Goal: Task Accomplishment & Management: Manage account settings

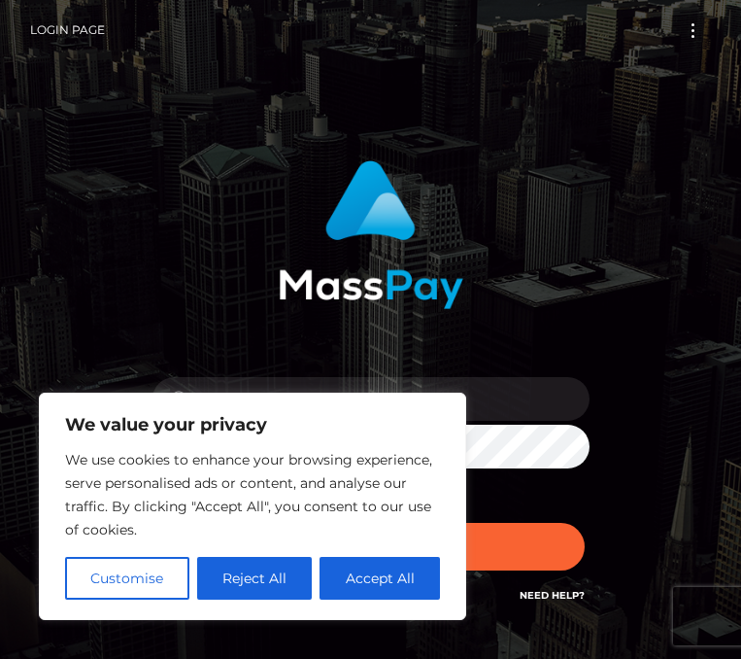
click at [305, 403] on div "We value your privacy We use cookies to enhance your browsing experience, serve…" at bounding box center [252, 505] width 427 height 227
click at [394, 578] on button "Accept All" at bounding box center [380, 578] width 120 height 43
checkbox input "true"
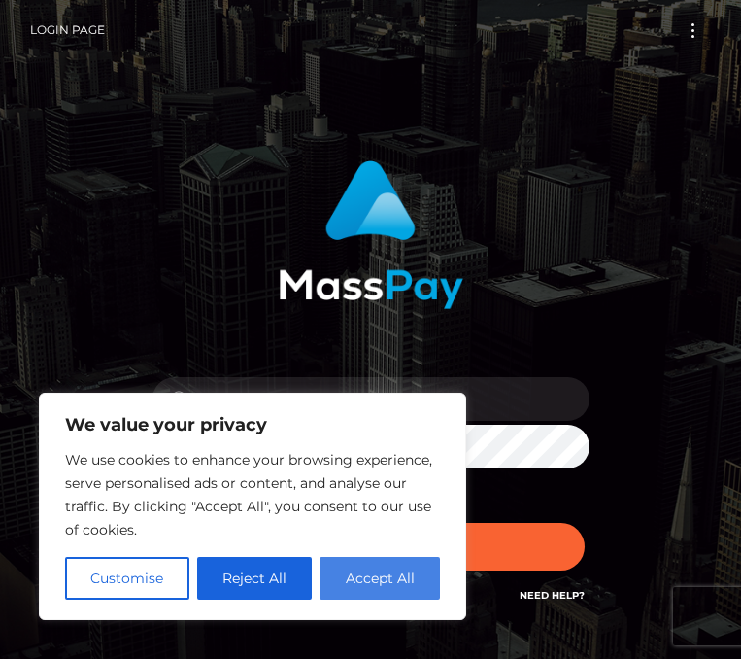
checkbox input "true"
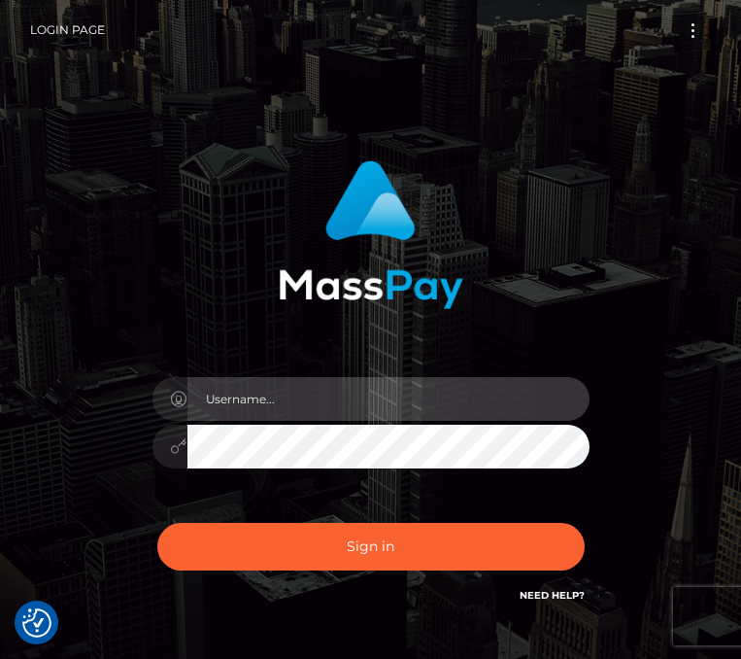
click at [365, 384] on input "text" at bounding box center [388, 399] width 402 height 44
type input "[EMAIL_ADDRESS][PERSON_NAME][DOMAIN_NAME]"
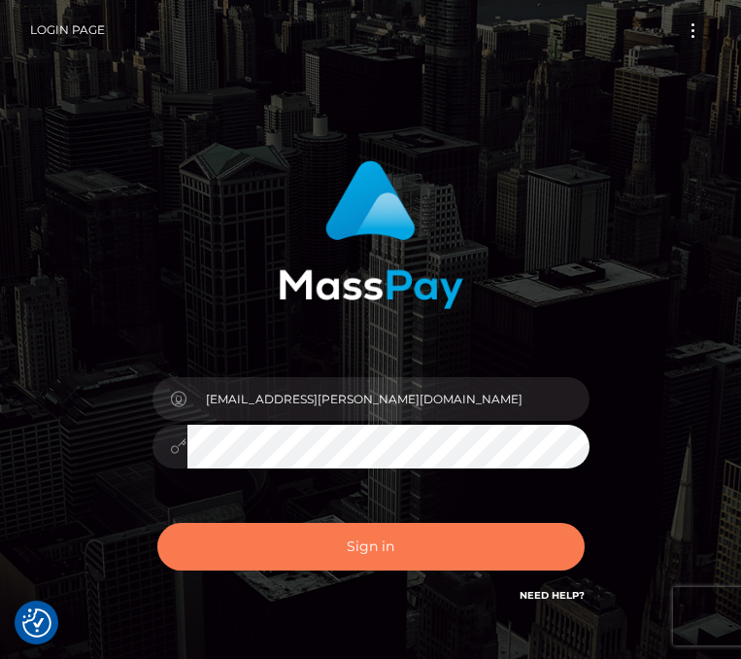
click at [373, 552] on button "Sign in" at bounding box center [370, 547] width 427 height 48
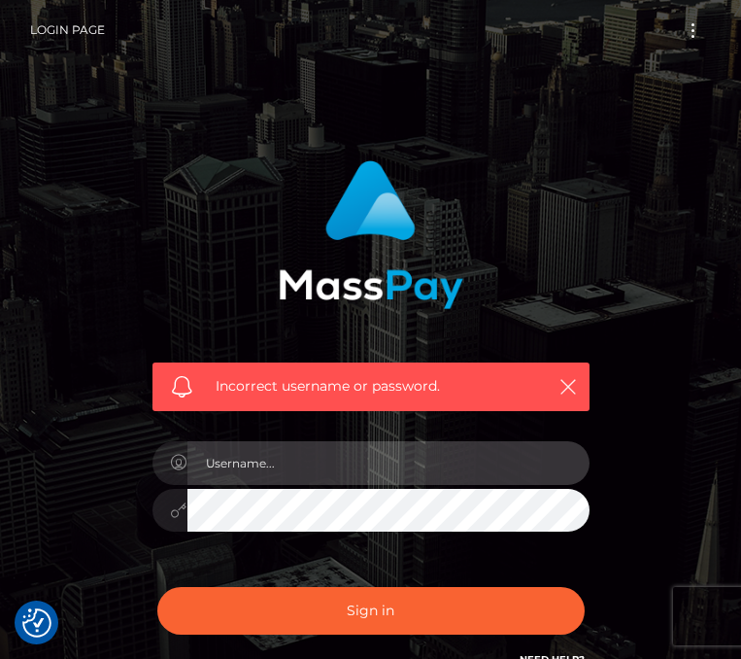
click at [277, 454] on input "text" at bounding box center [388, 463] width 402 height 44
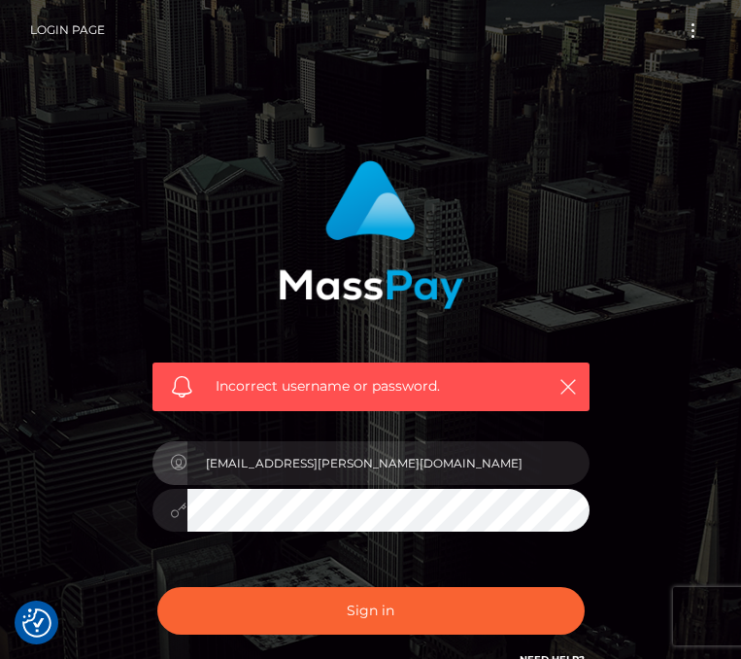
drag, startPoint x: 258, startPoint y: 458, endPoint x: 186, endPoint y: 458, distance: 71.9
click at [187, 458] on input "[EMAIL_ADDRESS][PERSON_NAME][DOMAIN_NAME]" at bounding box center [388, 463] width 402 height 44
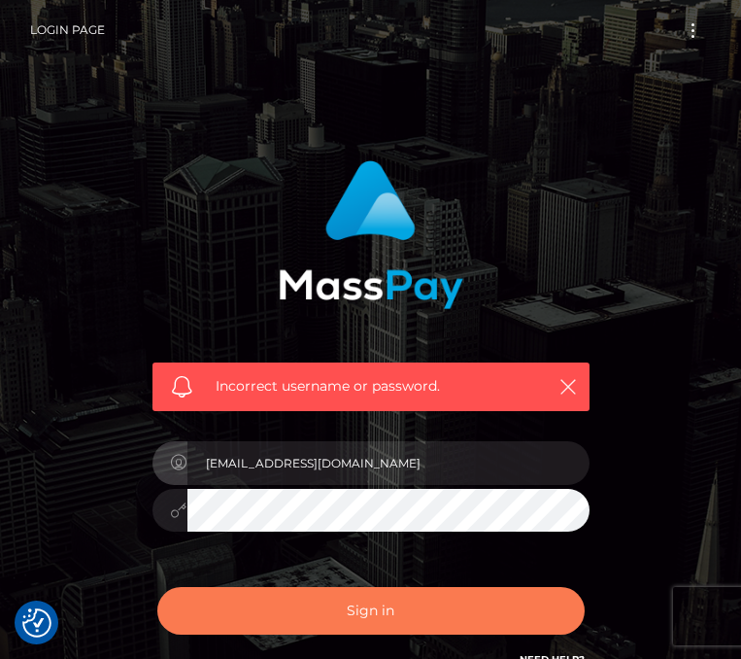
type input "janiemariec@gmail.com"
click at [319, 626] on button "Sign in" at bounding box center [370, 611] width 427 height 48
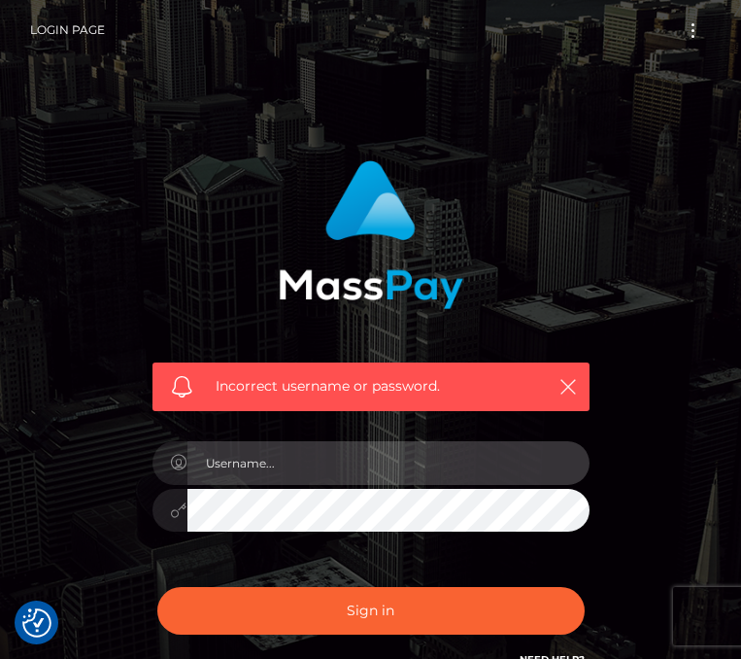
click at [321, 456] on input "text" at bounding box center [388, 463] width 402 height 44
type input "[EMAIL_ADDRESS][PERSON_NAME][DOMAIN_NAME]"
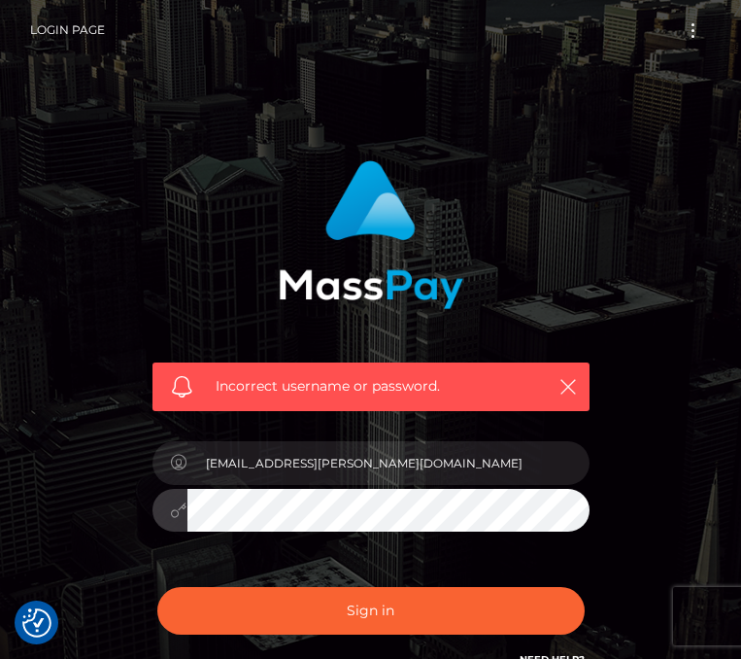
click at [98, 507] on div "Incorrect username or password. ugc.janie@gmail.com" at bounding box center [370, 425] width 741 height 850
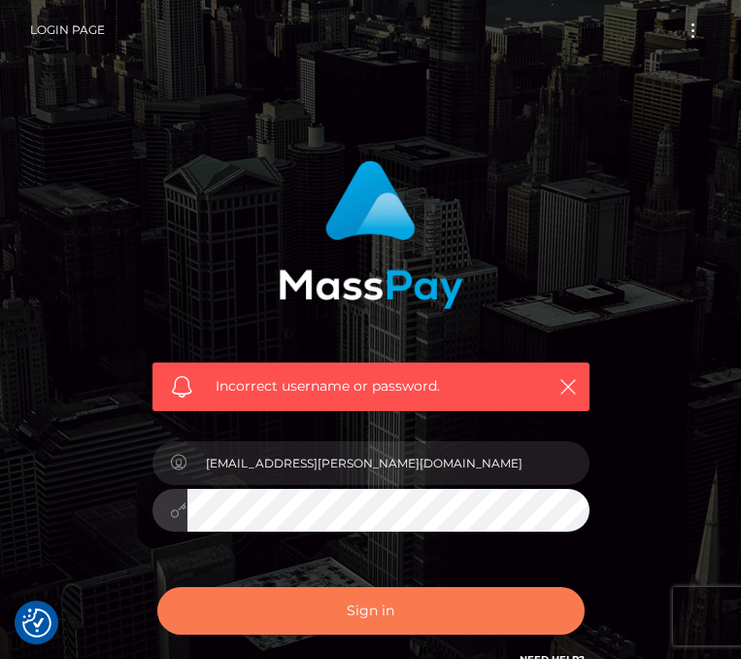
click at [296, 609] on button "Sign in" at bounding box center [370, 611] width 427 height 48
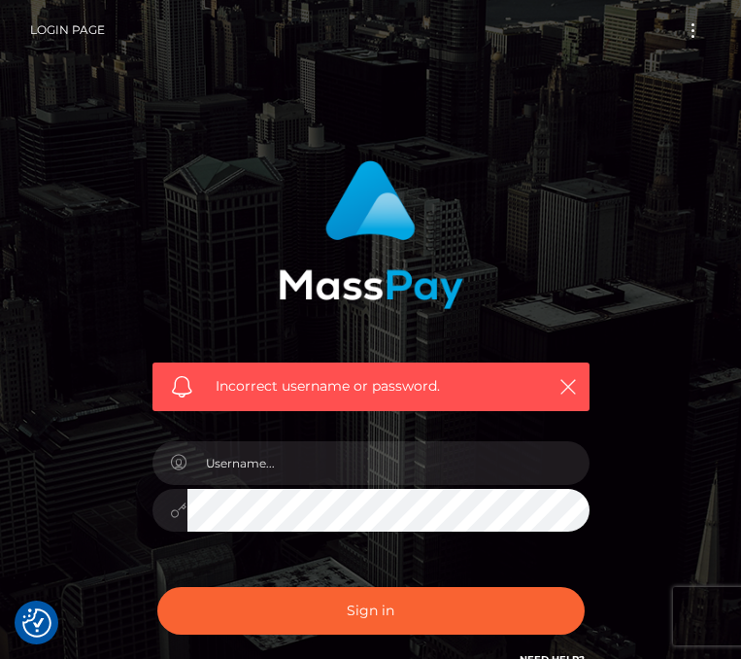
scroll to position [191, 0]
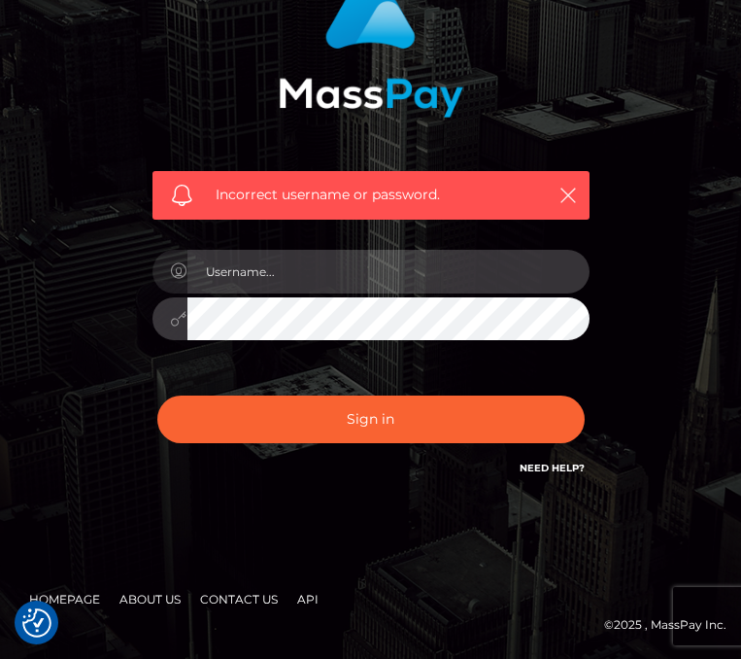
type input "[EMAIL_ADDRESS][PERSON_NAME][DOMAIN_NAME]"
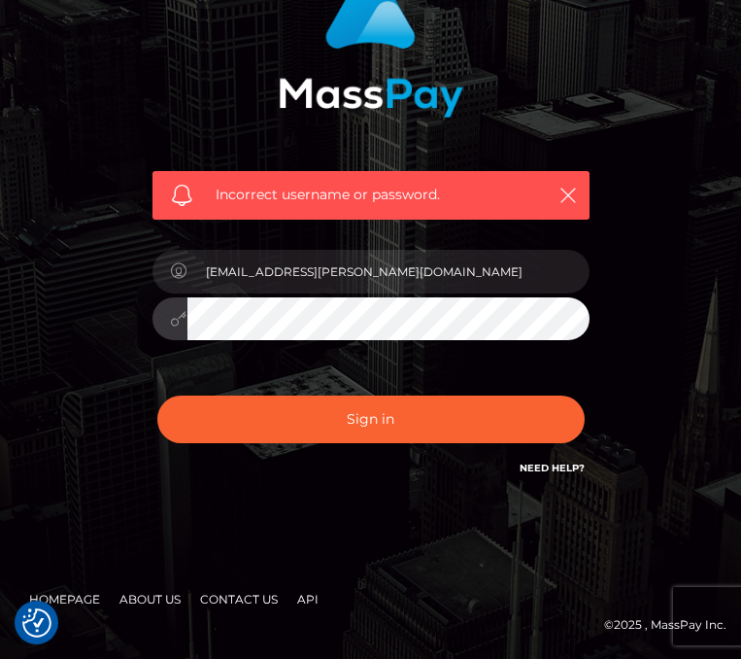
click at [176, 320] on icon at bounding box center [179, 319] width 17 height 16
click at [590, 297] on div at bounding box center [590, 297] width 0 height 0
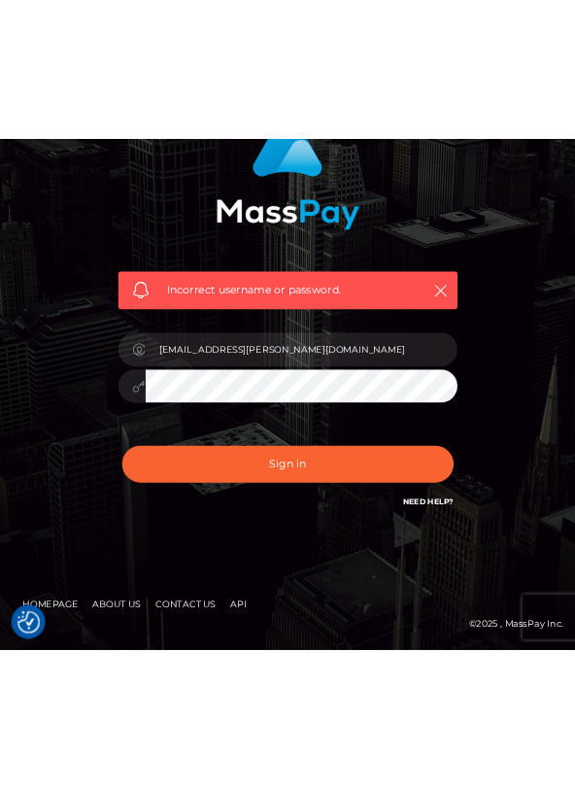
scroll to position [0, 0]
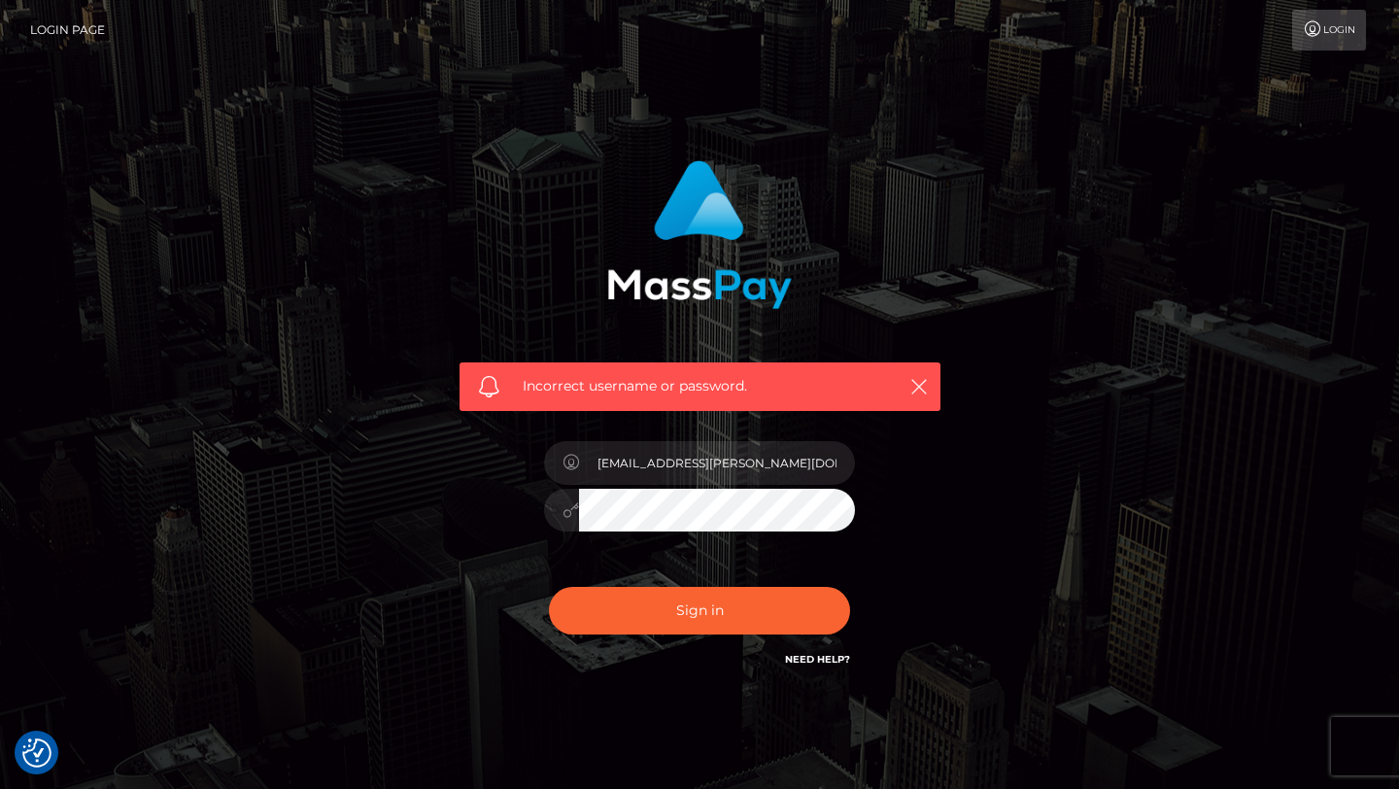
click at [740, 656] on link "Need Help?" at bounding box center [817, 659] width 65 height 13
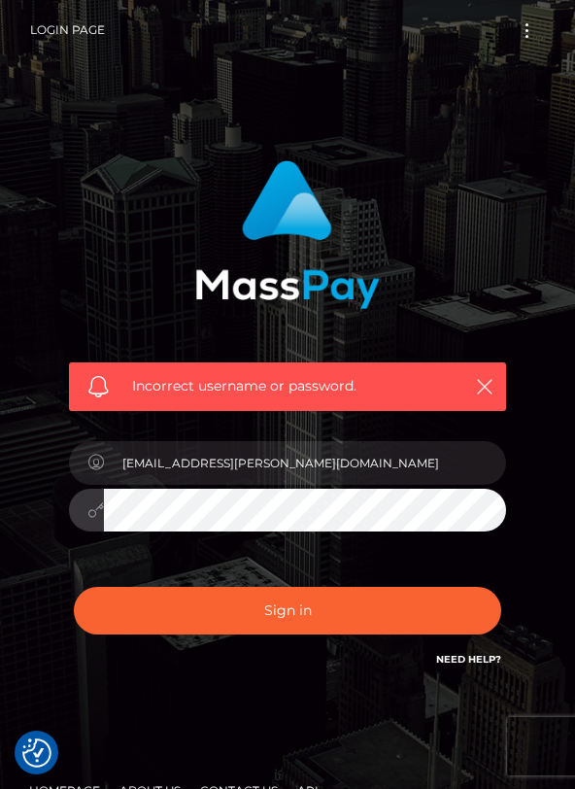
click at [87, 499] on div at bounding box center [287, 508] width 437 height 38
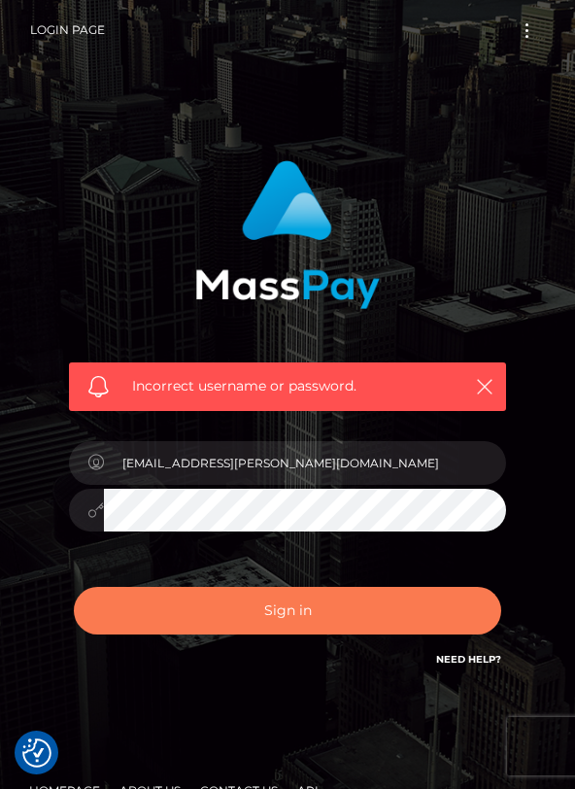
click at [268, 616] on button "Sign in" at bounding box center [287, 611] width 427 height 48
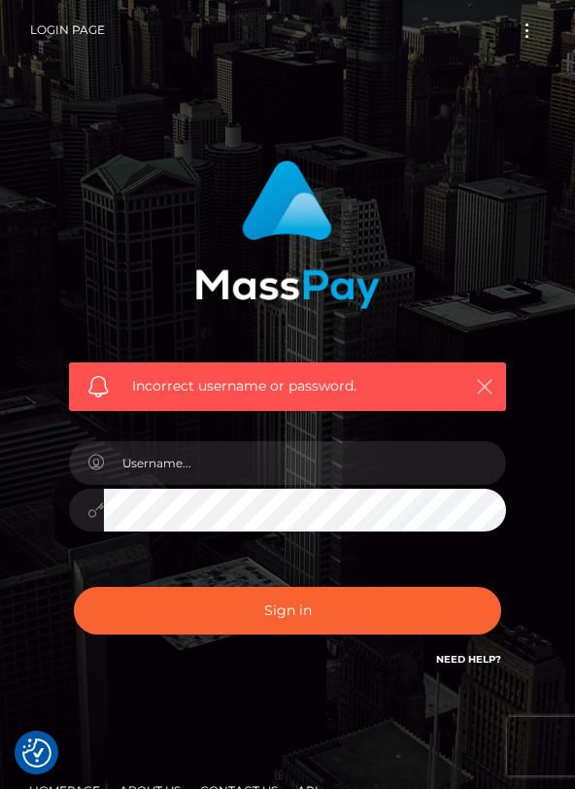
click at [494, 383] on button "button" at bounding box center [484, 386] width 24 height 24
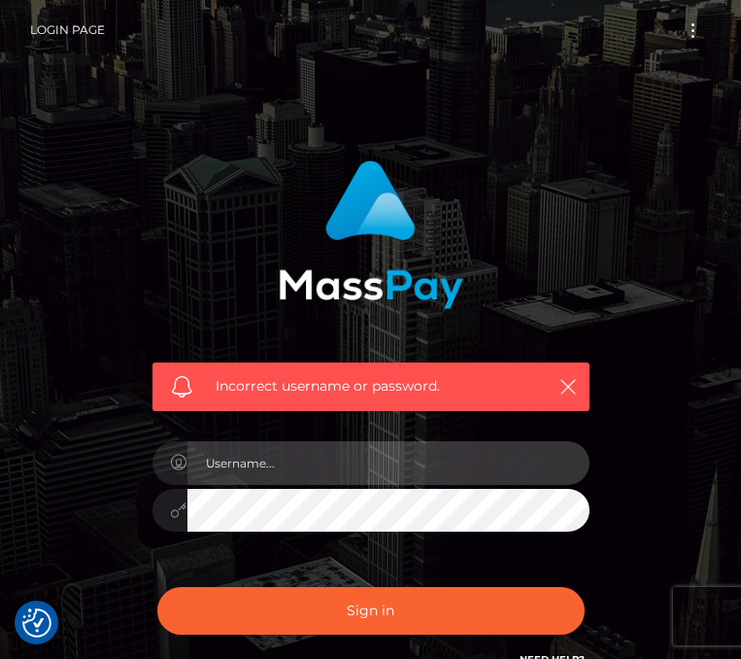
click at [272, 470] on input "text" at bounding box center [388, 463] width 402 height 44
type input "[EMAIL_ADDRESS][PERSON_NAME][DOMAIN_NAME]"
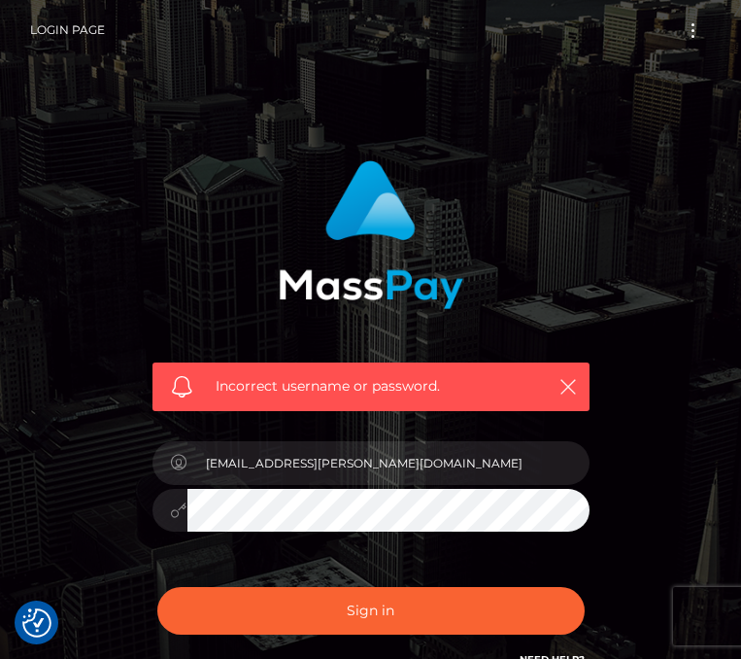
click at [165, 510] on div at bounding box center [169, 511] width 35 height 44
click at [185, 510] on icon at bounding box center [179, 510] width 17 height 16
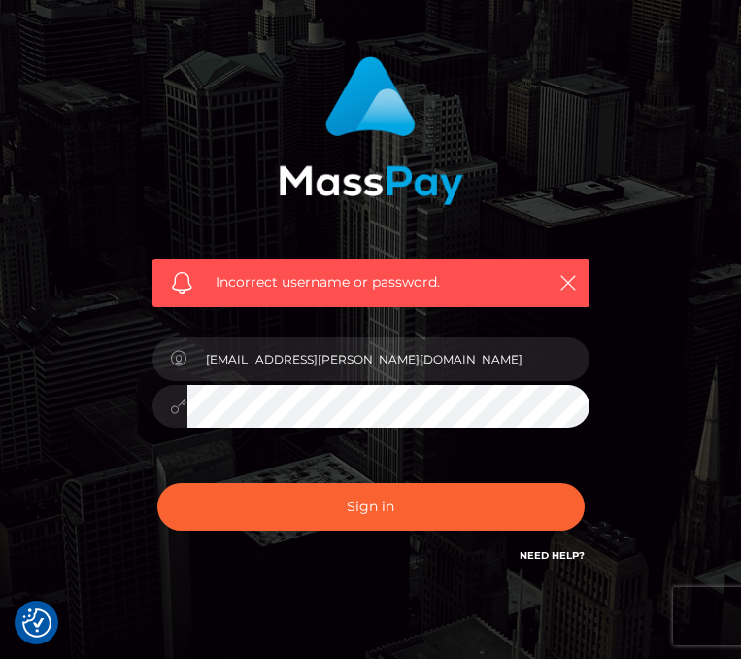
scroll to position [110, 0]
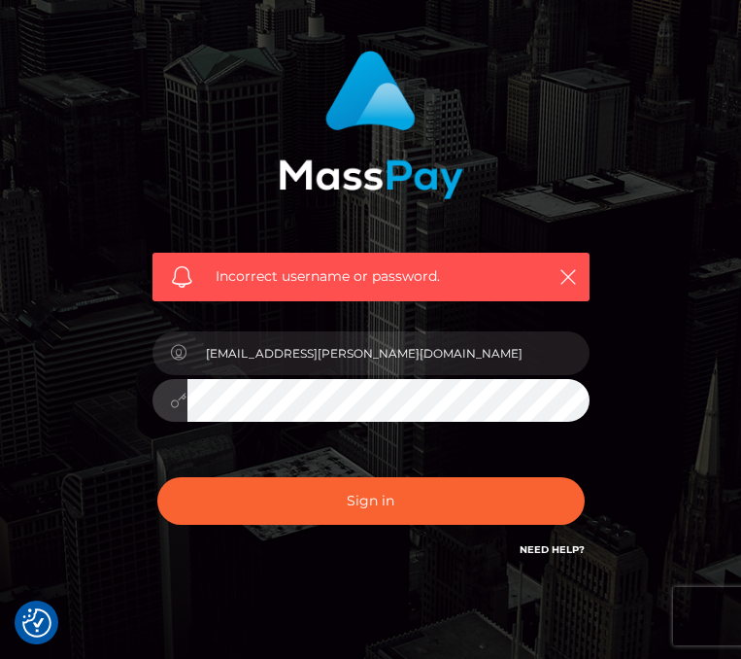
click at [178, 399] on div at bounding box center [370, 398] width 437 height 38
click at [173, 398] on div at bounding box center [370, 398] width 437 height 38
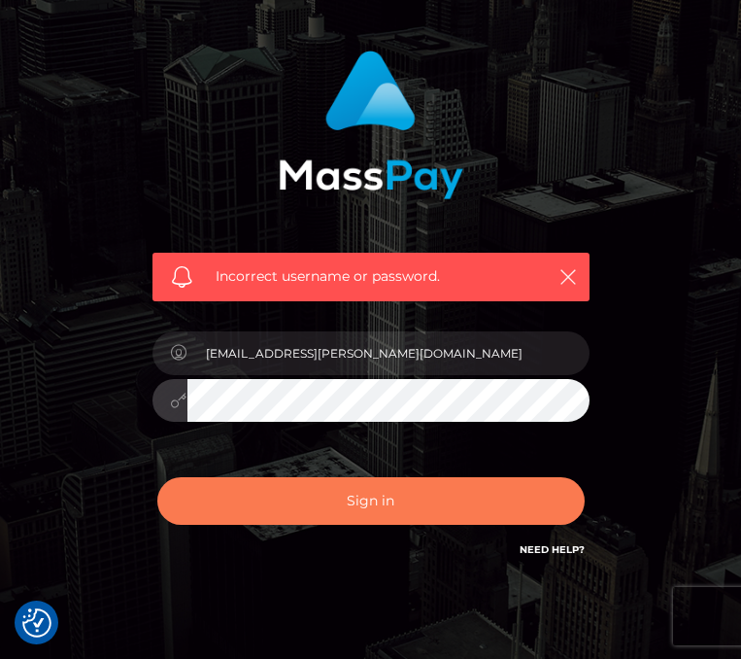
click at [318, 495] on button "Sign in" at bounding box center [370, 501] width 427 height 48
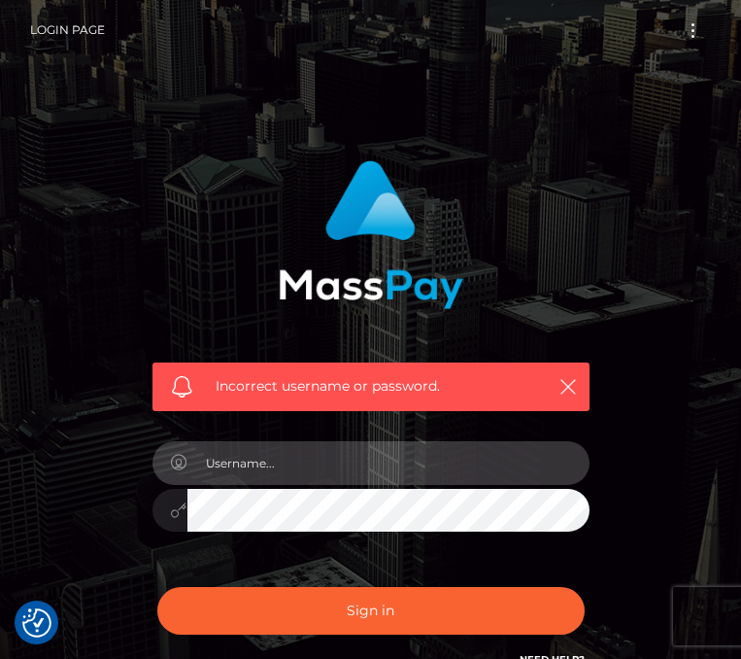
click at [286, 461] on input "text" at bounding box center [388, 463] width 402 height 44
drag, startPoint x: 277, startPoint y: 464, endPoint x: 159, endPoint y: 460, distance: 117.6
click at [159, 461] on div "ugc.janie" at bounding box center [370, 460] width 437 height 38
type input "janiemariec"
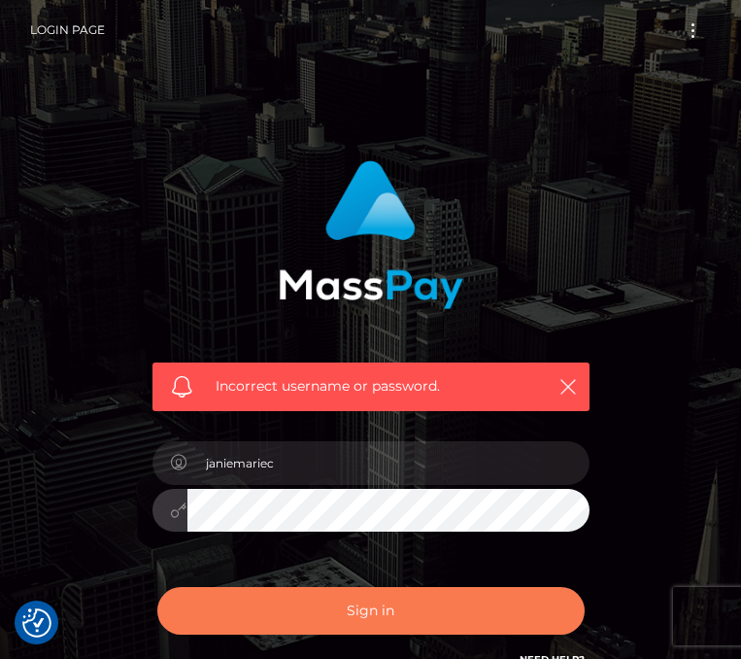
click at [333, 608] on button "Sign in" at bounding box center [370, 611] width 427 height 48
